Goal: Check status

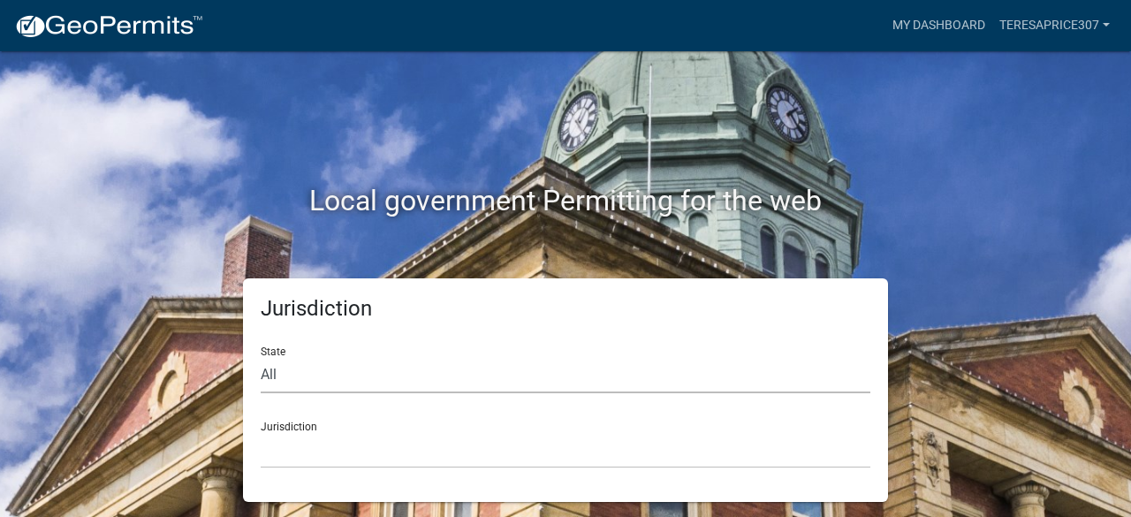
click at [419, 373] on select "All [US_STATE] [US_STATE] [US_STATE] [US_STATE] [US_STATE] [US_STATE] [US_STATE…" at bounding box center [566, 375] width 610 height 36
select select "[US_STATE]"
click at [261, 357] on select "All [US_STATE] [US_STATE] [US_STATE] [US_STATE] [US_STATE] [US_STATE] [US_STATE…" at bounding box center [566, 375] width 610 height 36
click at [414, 453] on select "City of [GEOGRAPHIC_DATA], [US_STATE] City of [GEOGRAPHIC_DATA], [US_STATE] Cit…" at bounding box center [566, 450] width 610 height 36
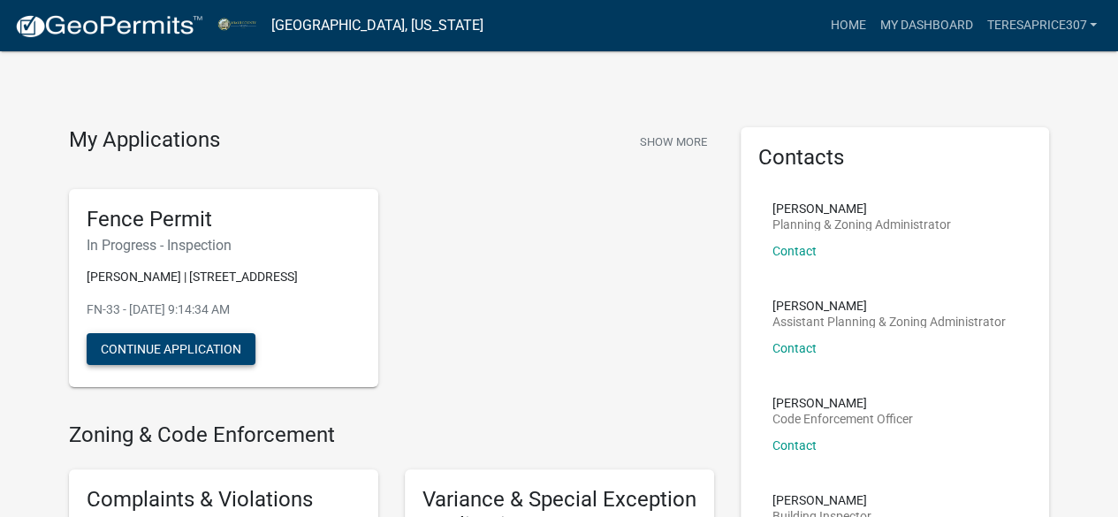
click at [182, 365] on button "Continue Application" at bounding box center [171, 349] width 169 height 32
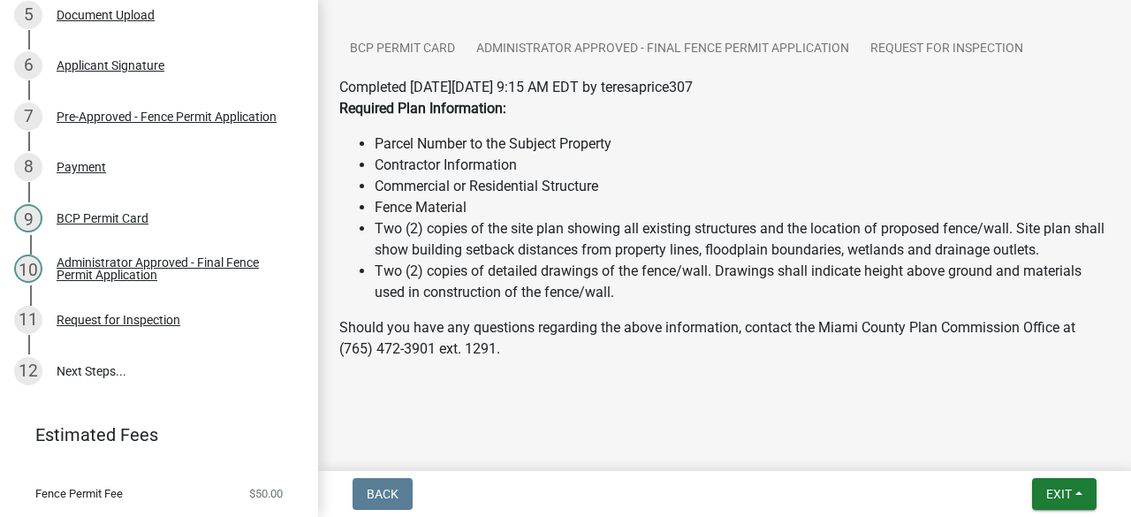
scroll to position [470, 0]
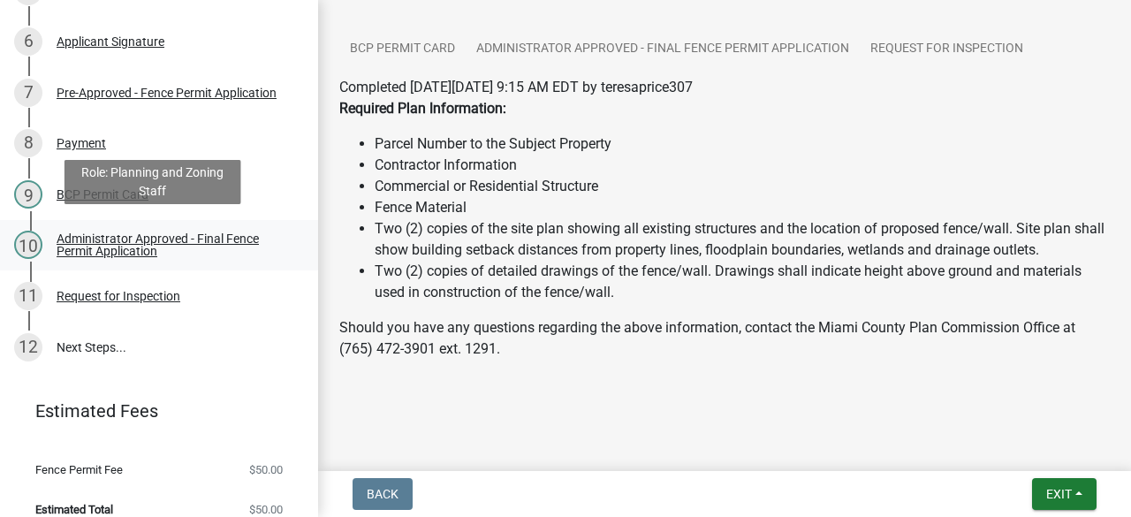
click at [119, 248] on div "Administrator Approved - Final Fence Permit Application" at bounding box center [173, 244] width 233 height 25
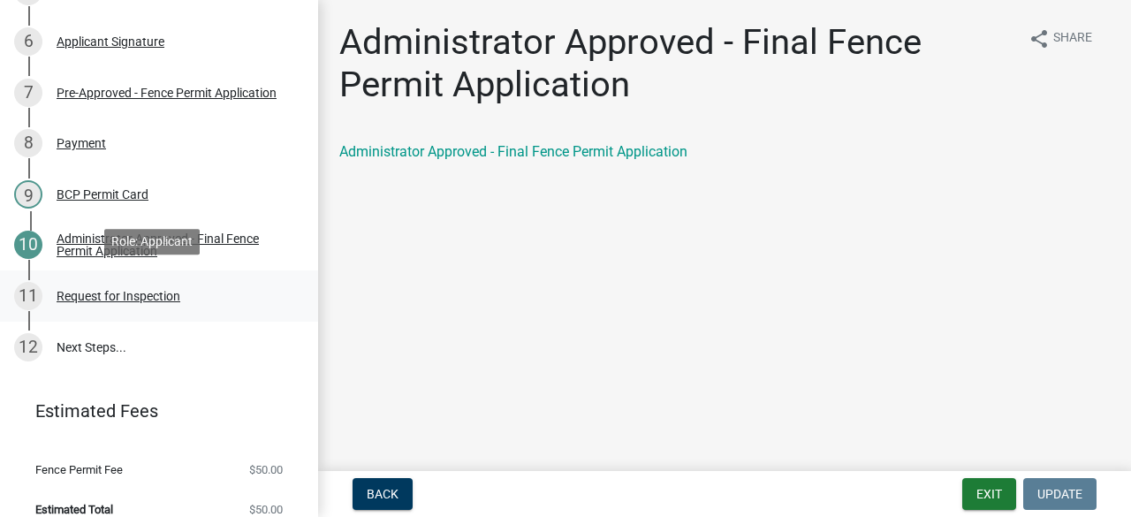
click at [138, 290] on div "Request for Inspection" at bounding box center [119, 296] width 124 height 12
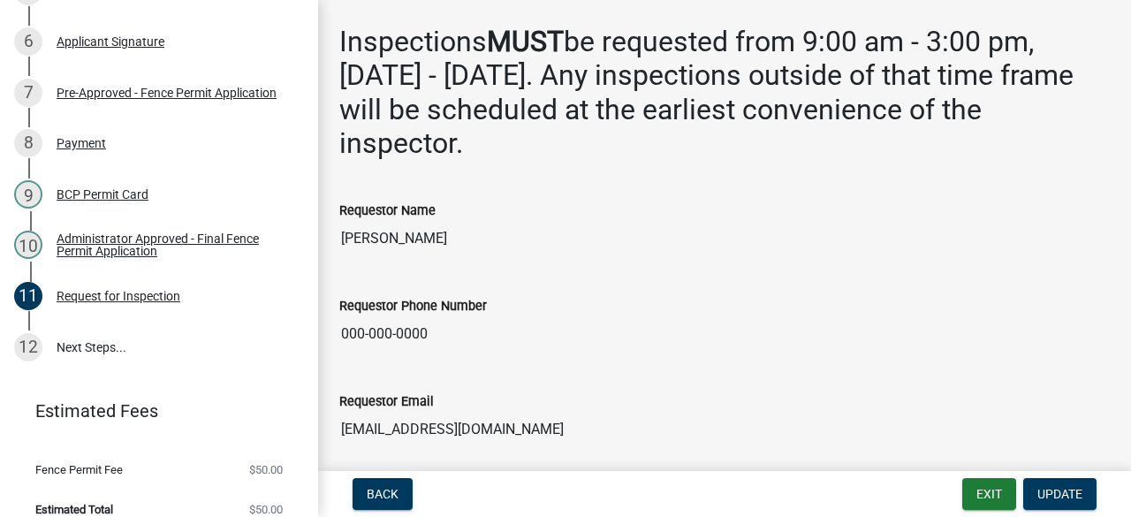
scroll to position [117, 0]
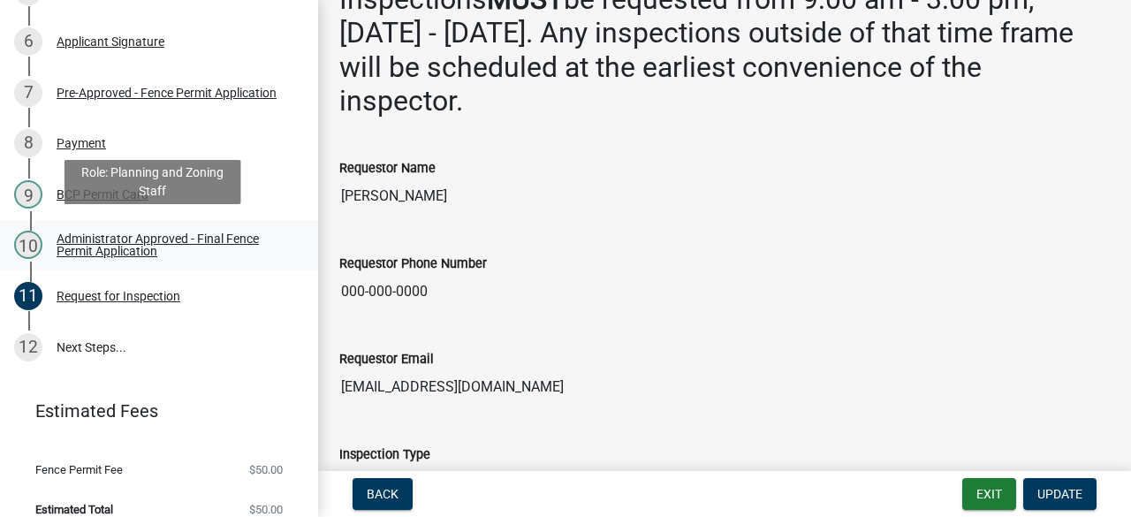
click at [160, 232] on div "Administrator Approved - Final Fence Permit Application" at bounding box center [173, 244] width 233 height 25
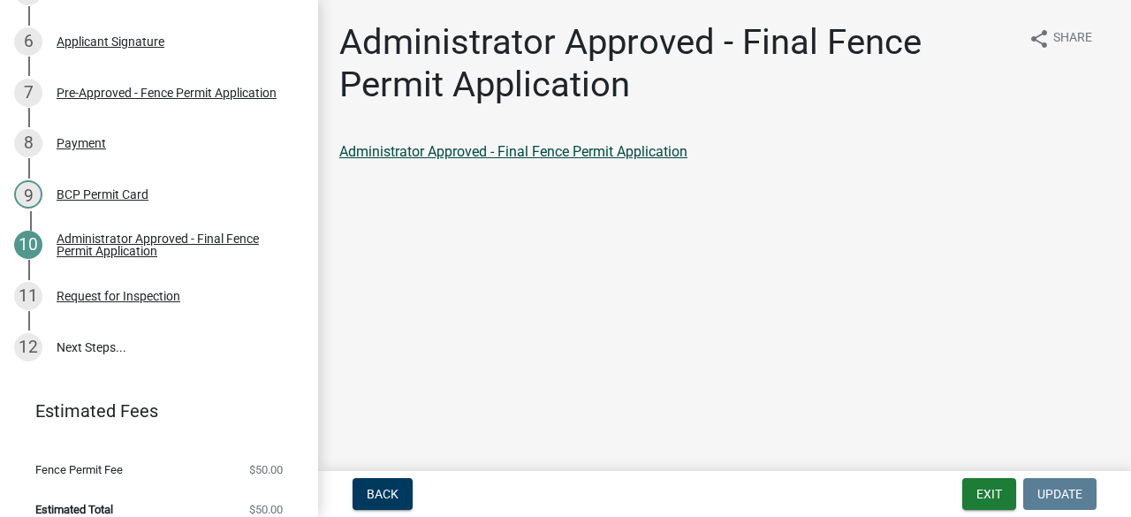
click at [389, 151] on link "Administrator Approved - Final Fence Permit Application" at bounding box center [513, 151] width 348 height 17
